Goal: Transaction & Acquisition: Purchase product/service

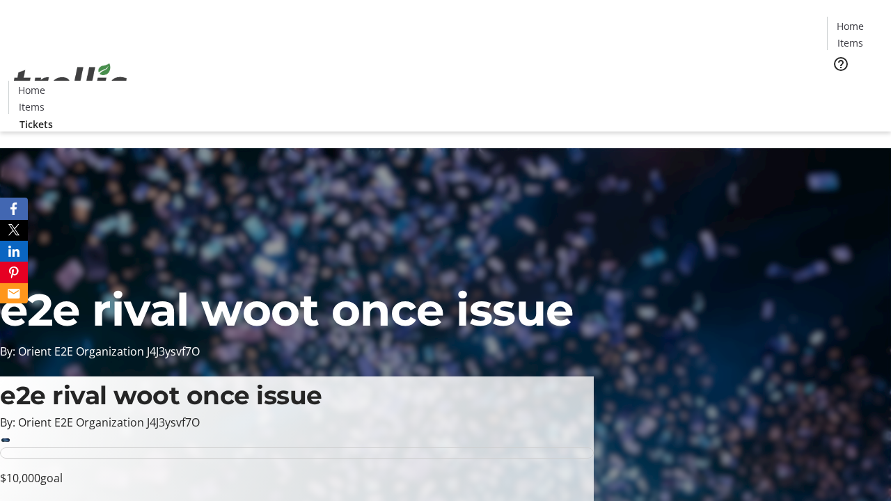
click at [838, 81] on span "Tickets" at bounding box center [854, 88] width 33 height 15
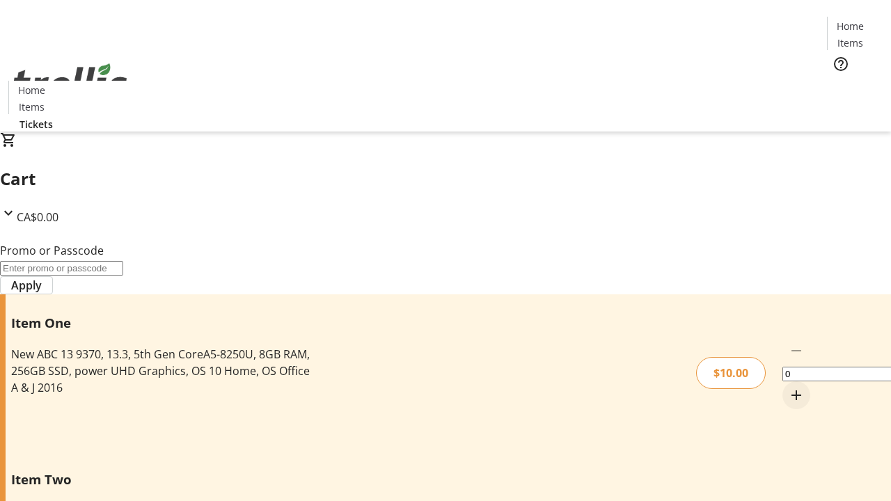
click at [788, 387] on mat-icon "Increment by one" at bounding box center [796, 395] width 17 height 17
type input "1"
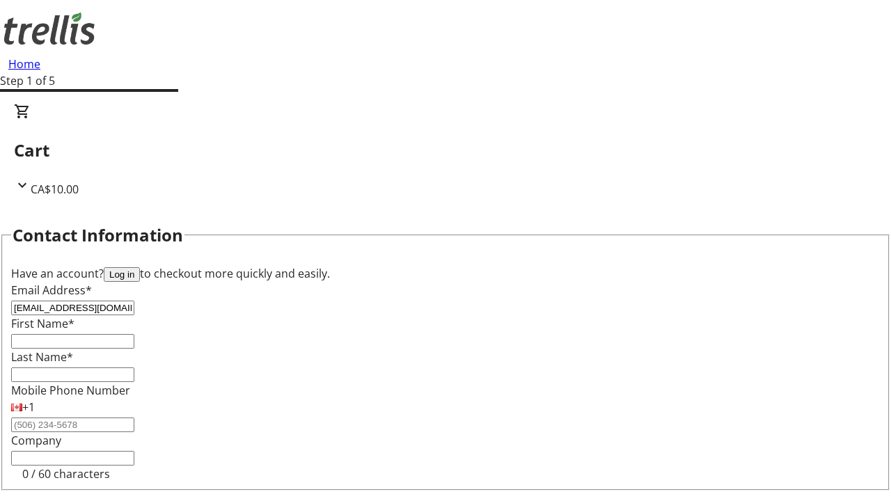
type input "[EMAIL_ADDRESS][DOMAIN_NAME]"
type input "[PERSON_NAME]"
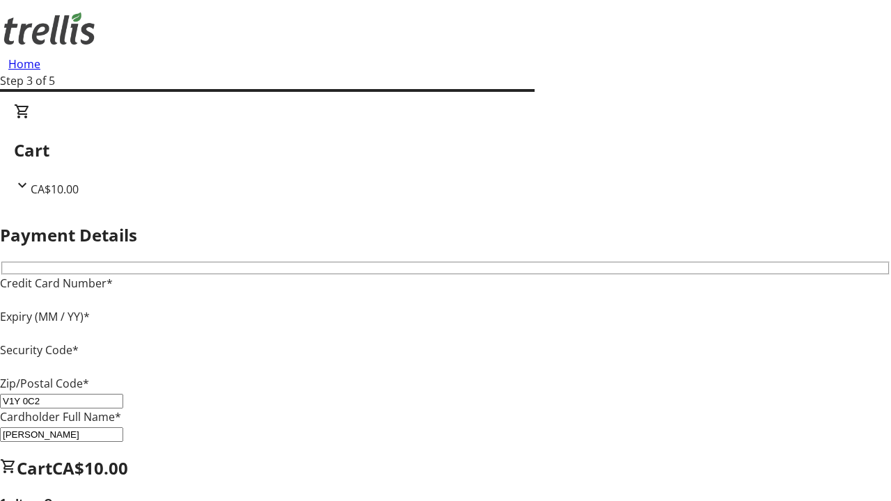
type input "V1Y 0C2"
